Goal: Information Seeking & Learning: Learn about a topic

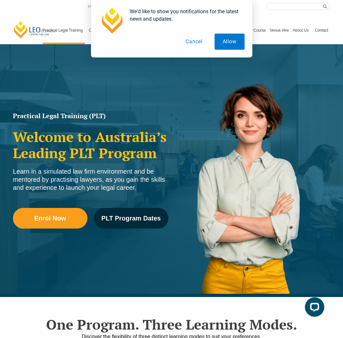
click at [192, 43] on button "Cancel" at bounding box center [193, 42] width 33 height 16
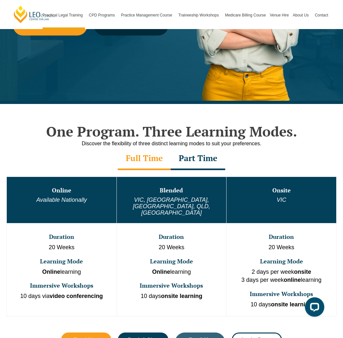
scroll to position [194, 0]
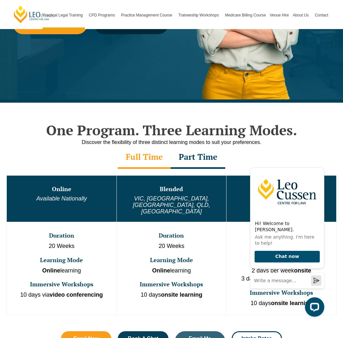
click at [314, 140] on div "Discover the flexibility of three distinct learning modes to suit your preferen…" at bounding box center [171, 142] width 343 height 8
click at [320, 164] on icon "Hide greeting" at bounding box center [321, 162] width 4 height 4
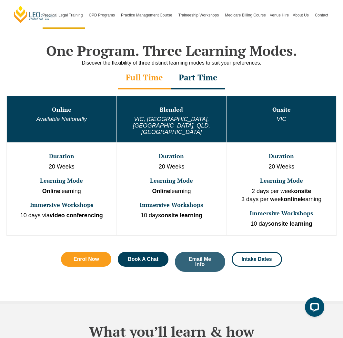
scroll to position [274, 0]
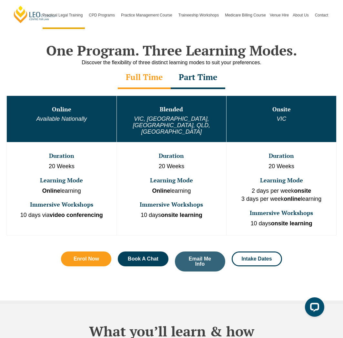
click at [289, 162] on p "20 Weeks" at bounding box center [281, 166] width 108 height 8
click at [285, 113] on td "Onsite VIC" at bounding box center [281, 119] width 110 height 46
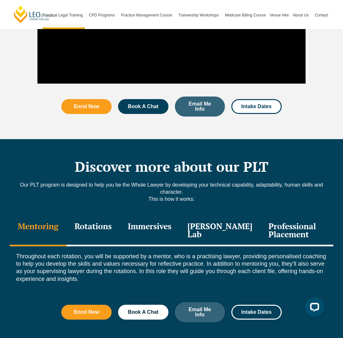
scroll to position [724, 0]
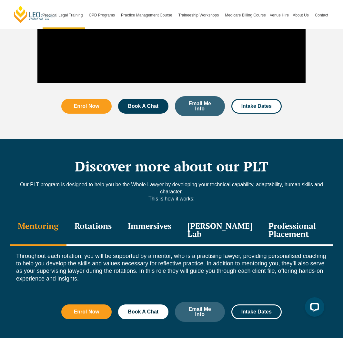
click at [88, 217] on div "Rotations" at bounding box center [92, 230] width 53 height 31
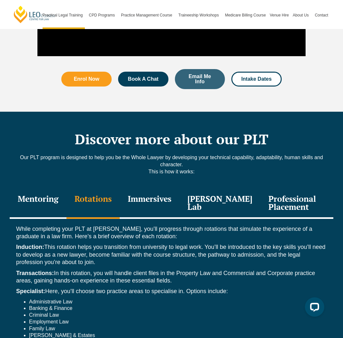
scroll to position [798, 0]
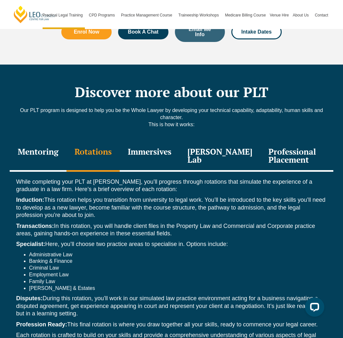
click at [146, 141] on div "Immersives" at bounding box center [150, 156] width 60 height 31
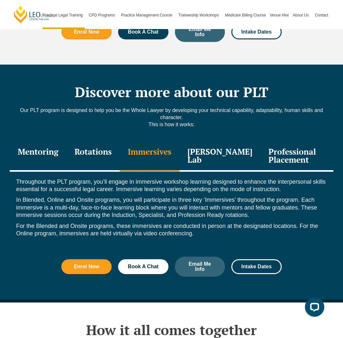
click at [210, 141] on div "Leo Justice Lab" at bounding box center [219, 156] width 81 height 31
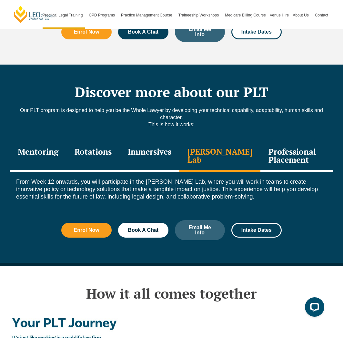
click at [285, 143] on div "Professional Placement" at bounding box center [296, 156] width 73 height 31
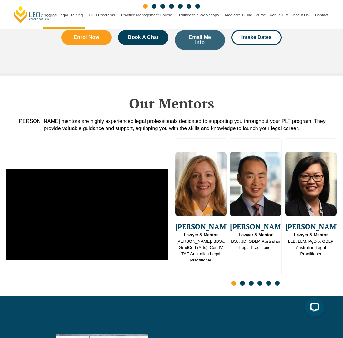
scroll to position [1564, 0]
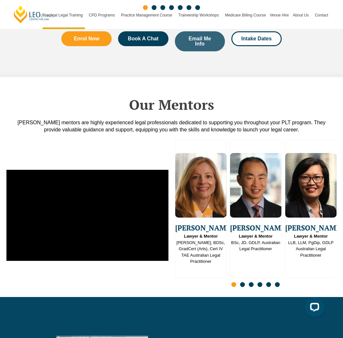
click at [243, 282] on span "Go to slide 2" at bounding box center [242, 284] width 5 height 5
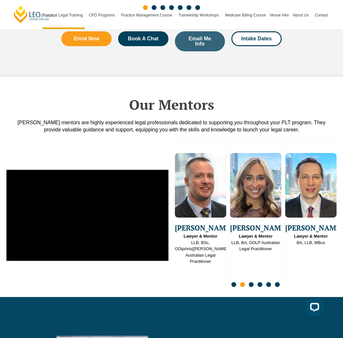
click at [250, 282] on span "Go to slide 3" at bounding box center [251, 284] width 5 height 5
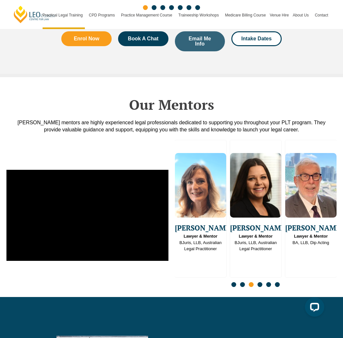
click at [261, 282] on span "Go to slide 4" at bounding box center [259, 284] width 5 height 5
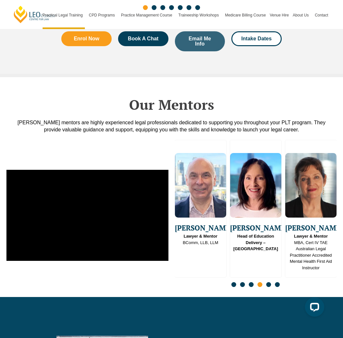
click at [268, 282] on span "Go to slide 5" at bounding box center [268, 284] width 5 height 5
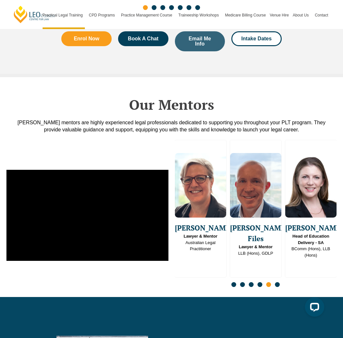
click at [278, 282] on span "Go to slide 6" at bounding box center [277, 284] width 5 height 5
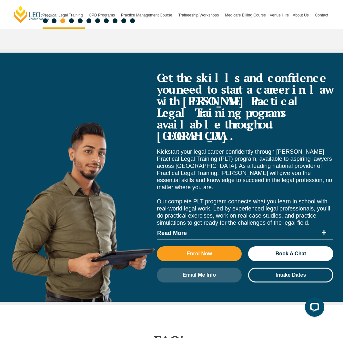
scroll to position [2506, 0]
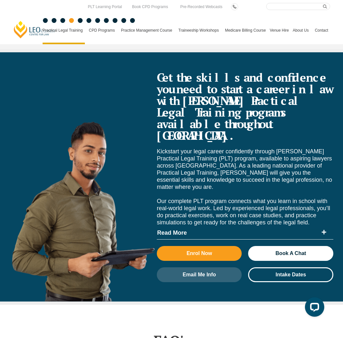
click at [237, 29] on link "Medicare Billing Course" at bounding box center [245, 30] width 45 height 28
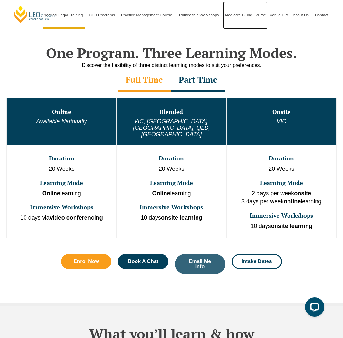
scroll to position [261, 0]
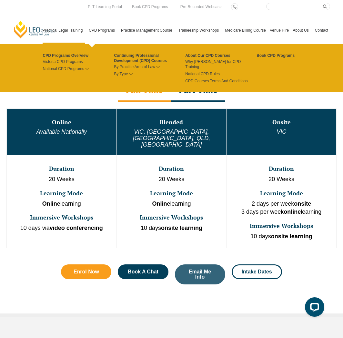
click at [91, 26] on link "CPD Programs" at bounding box center [103, 30] width 32 height 28
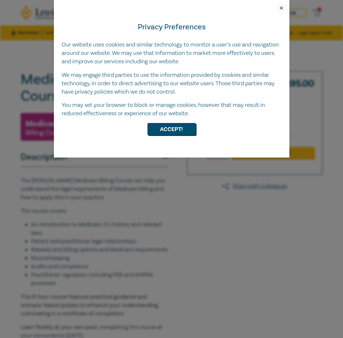
click at [282, 6] on button "Close" at bounding box center [281, 8] width 6 height 6
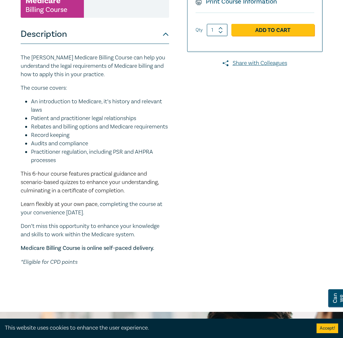
scroll to position [124, 0]
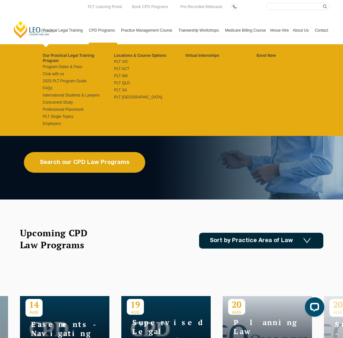
click at [62, 29] on link "Practical Legal Training" at bounding box center [64, 30] width 46 height 28
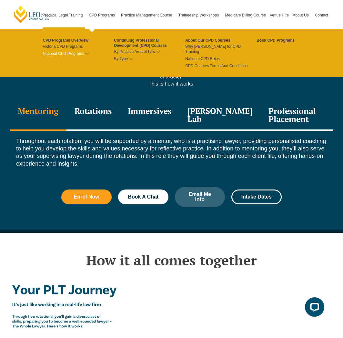
scroll to position [837, 0]
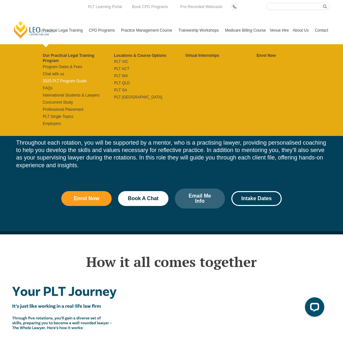
click at [55, 78] on link "2025 PLT Program Guide" at bounding box center [78, 80] width 71 height 5
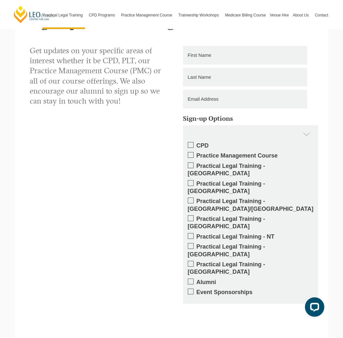
scroll to position [593, 0]
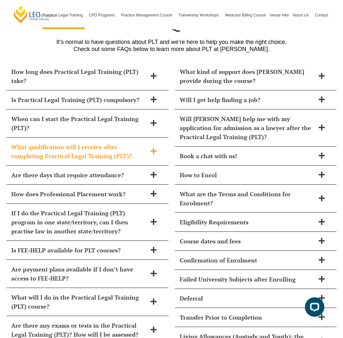
scroll to position [2811, 0]
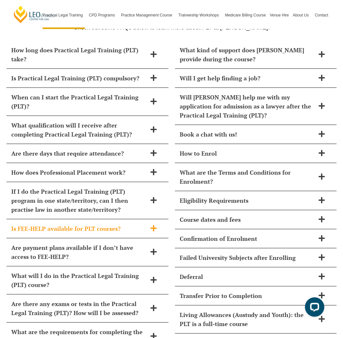
click at [153, 225] on icon at bounding box center [153, 228] width 6 height 6
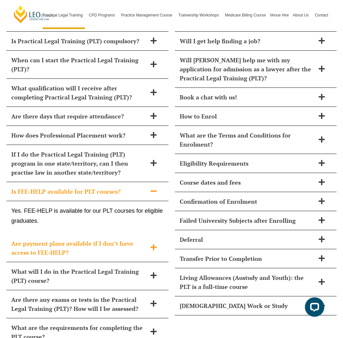
scroll to position [2849, 0]
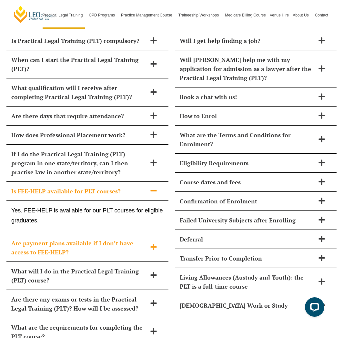
click at [152, 243] on icon at bounding box center [153, 246] width 7 height 7
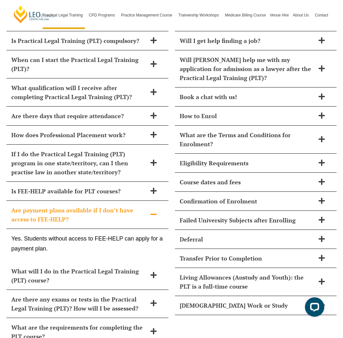
click at [155, 211] on icon at bounding box center [153, 214] width 7 height 7
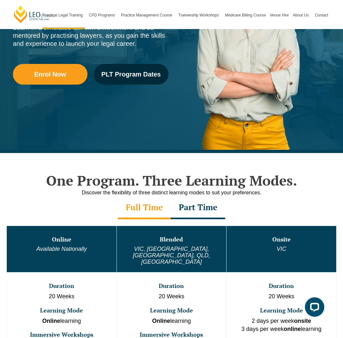
scroll to position [113, 0]
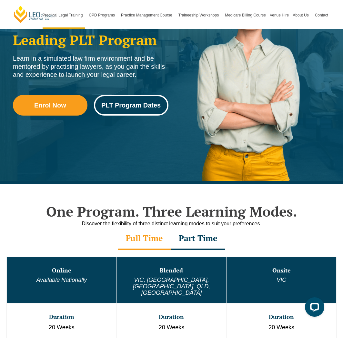
click at [131, 107] on span "PLT Program Dates" at bounding box center [130, 105] width 59 height 6
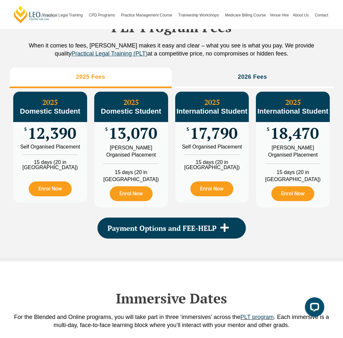
click at [127, 122] on div "2025 Domestic Student" at bounding box center [131, 107] width 74 height 30
click at [135, 115] on span "Domestic Student" at bounding box center [131, 111] width 60 height 8
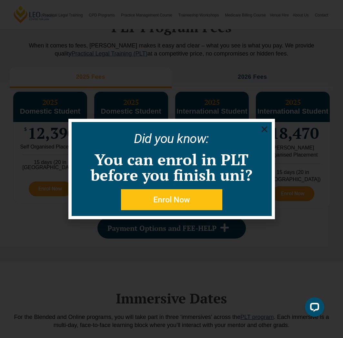
click at [264, 129] on use "Close" at bounding box center [264, 129] width 6 height 6
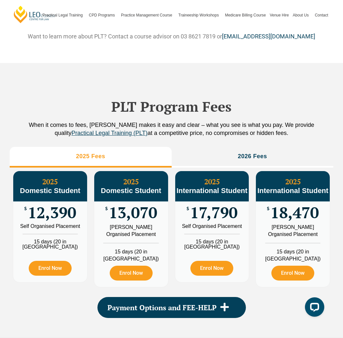
scroll to position [666, 0]
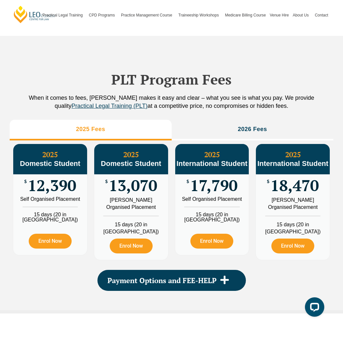
click at [53, 202] on div "Self Organised Placement" at bounding box center [50, 198] width 64 height 5
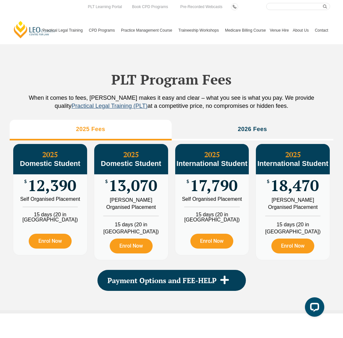
click at [87, 109] on span "Practical Legal Training (PLT)" at bounding box center [110, 106] width 76 height 6
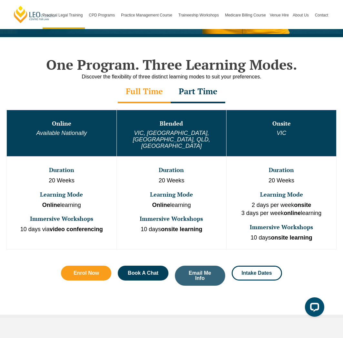
drag, startPoint x: 63, startPoint y: 123, endPoint x: 61, endPoint y: 140, distance: 17.5
click at [63, 123] on h3 "Online" at bounding box center [61, 123] width 108 height 6
click at [61, 172] on td "Duration 20 Weeks Learning Mode Online learning Immersive Workshops 10 days via…" at bounding box center [62, 202] width 110 height 93
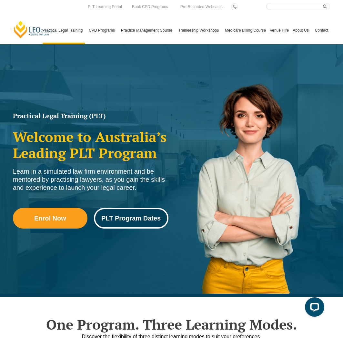
click at [148, 217] on span "PLT Program Dates" at bounding box center [130, 218] width 59 height 6
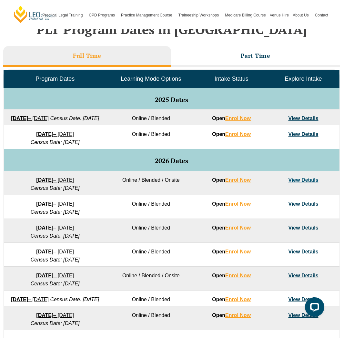
click at [300, 118] on link "View Details" at bounding box center [303, 117] width 30 height 5
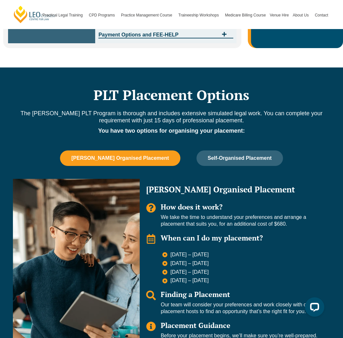
scroll to position [336, 0]
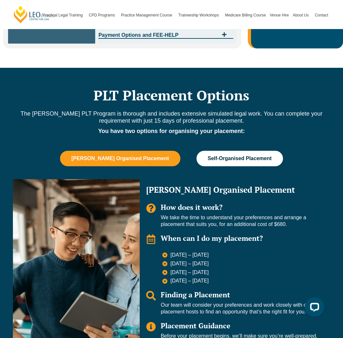
click at [215, 155] on span "Self-Organised Placement" at bounding box center [240, 158] width 64 height 6
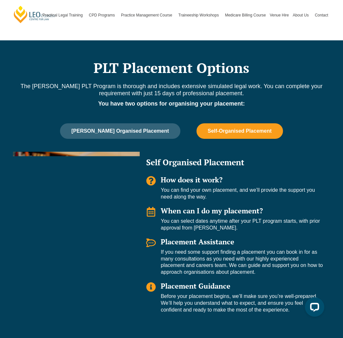
scroll to position [364, 0]
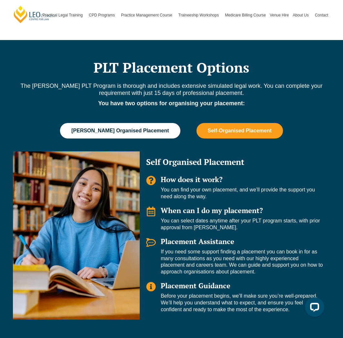
click at [120, 123] on button "Leo Cussen Organised Placement" at bounding box center [120, 130] width 120 height 15
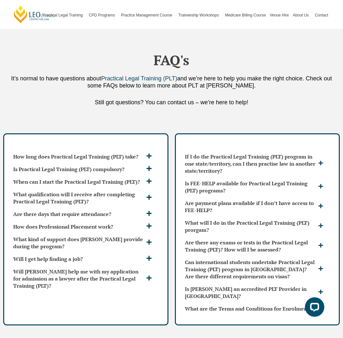
scroll to position [1676, 0]
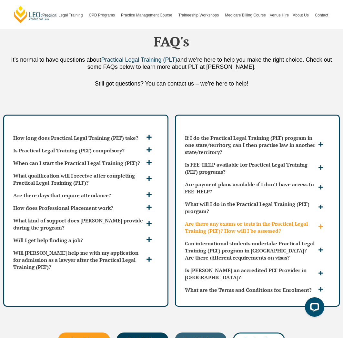
click at [322, 224] on icon at bounding box center [320, 226] width 5 height 5
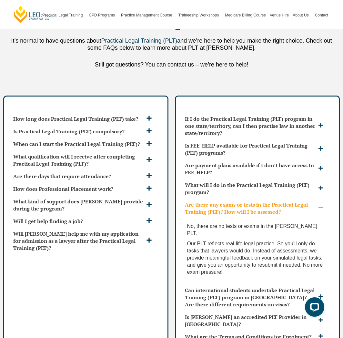
scroll to position [1696, 0]
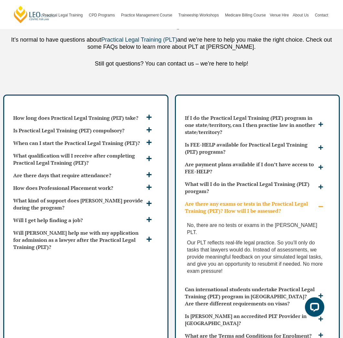
click at [322, 206] on icon at bounding box center [320, 206] width 5 height 1
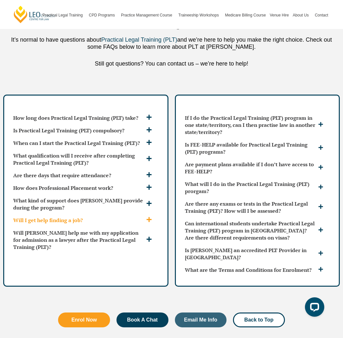
click at [149, 217] on icon at bounding box center [148, 219] width 5 height 5
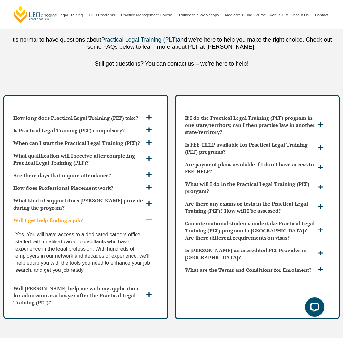
click at [149, 219] on icon at bounding box center [148, 219] width 5 height 1
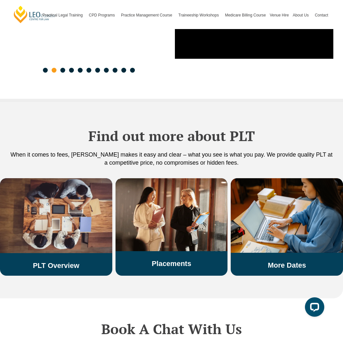
scroll to position [1022, 0]
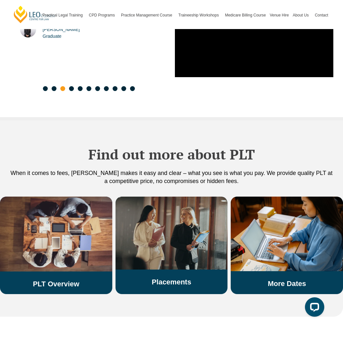
click at [180, 248] on img at bounding box center [171, 232] width 112 height 73
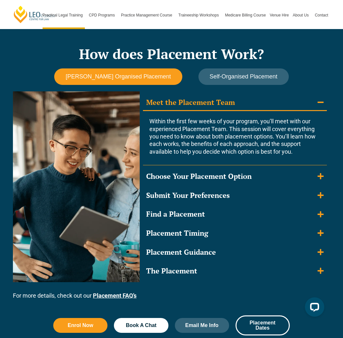
scroll to position [561, 0]
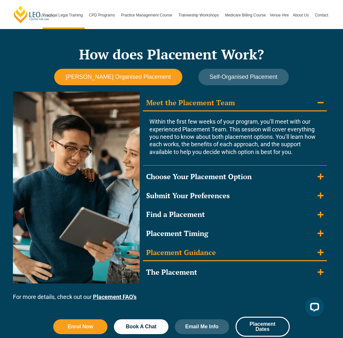
click at [323, 251] on icon "Accordion. Open links with Enter or Space, close with Escape, and navigate with…" at bounding box center [320, 252] width 6 height 7
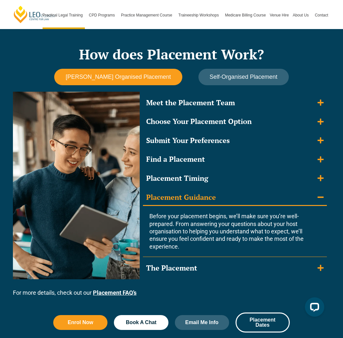
click at [321, 197] on icon "Accordion. Open links with Enter or Space, close with Escape, and navigate with…" at bounding box center [320, 196] width 6 height 1
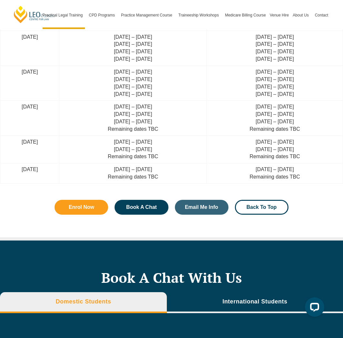
scroll to position [1703, 0]
